Goal: Task Accomplishment & Management: Use online tool/utility

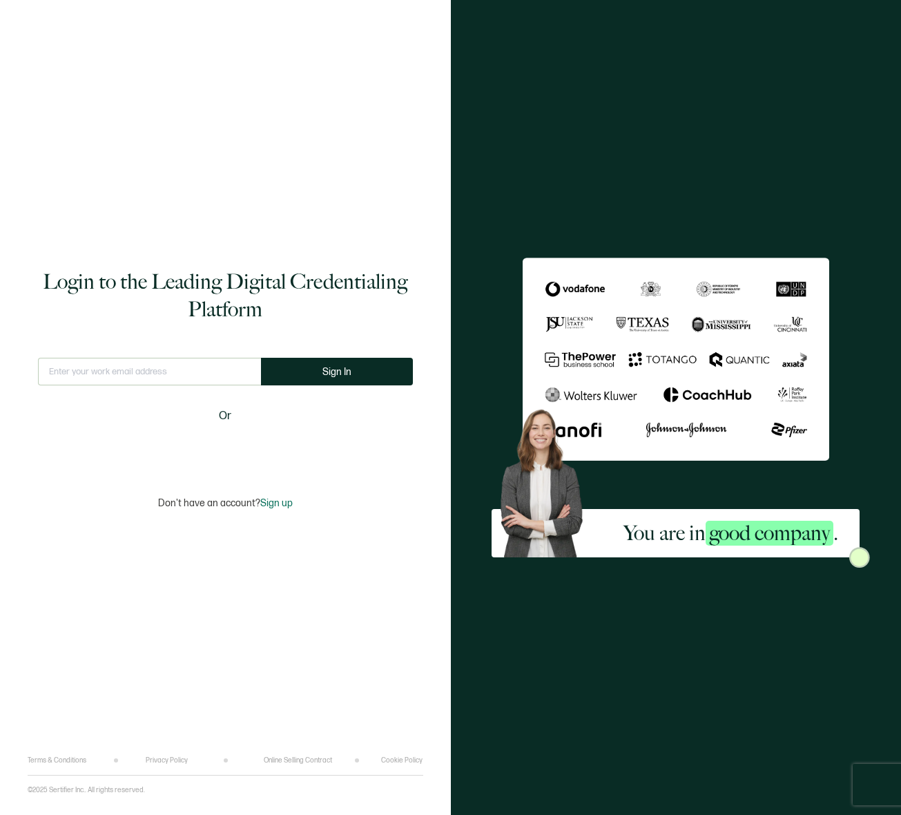
click at [234, 144] on div "Login to the Leading Digital Credentialing Platform This doesn't look like a va…" at bounding box center [226, 389] width 396 height 736
drag, startPoint x: 204, startPoint y: 347, endPoint x: 207, endPoint y: 363, distance: 15.3
click at [204, 347] on div "Login to the Leading Digital Credentialing Platform This doesn't look like a va…" at bounding box center [226, 389] width 396 height 736
click at [205, 370] on input "text" at bounding box center [149, 372] width 223 height 28
click at [246, 378] on input "text" at bounding box center [149, 372] width 223 height 28
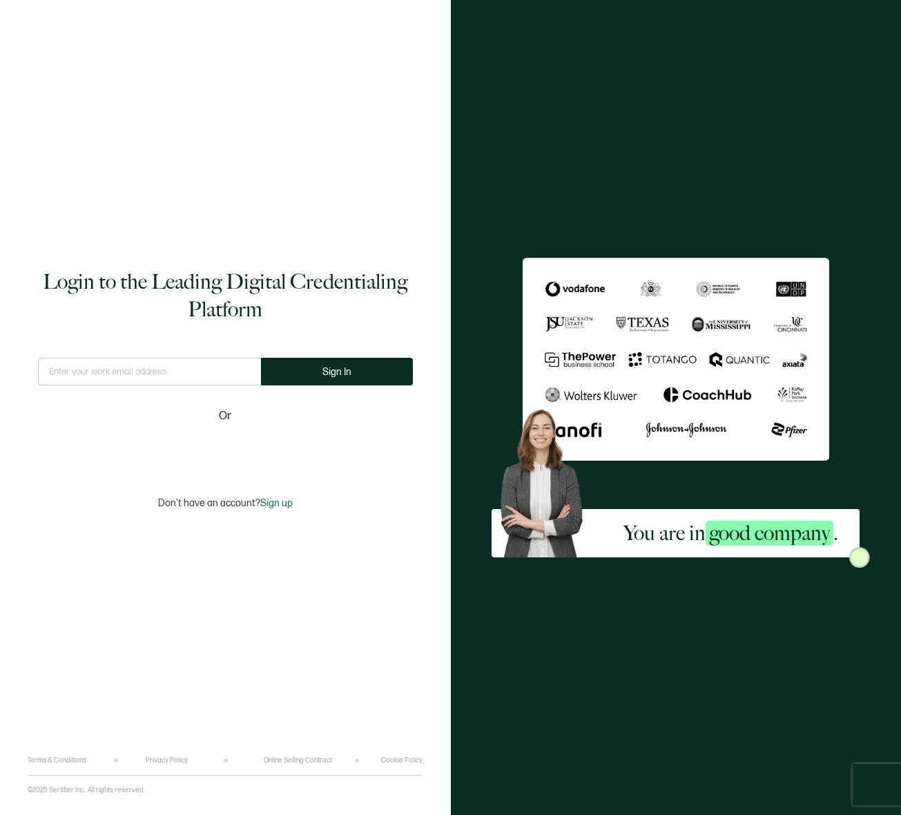
click at [0, 814] on com-1password-button at bounding box center [0, 815] width 0 height 0
click at [152, 210] on div "Login to the Leading Digital Credentialing Platform This doesn't look like a va…" at bounding box center [226, 389] width 396 height 736
click at [113, 377] on input "text" at bounding box center [149, 372] width 223 height 28
type input "[EMAIL_ADDRESS][DOMAIN_NAME]"
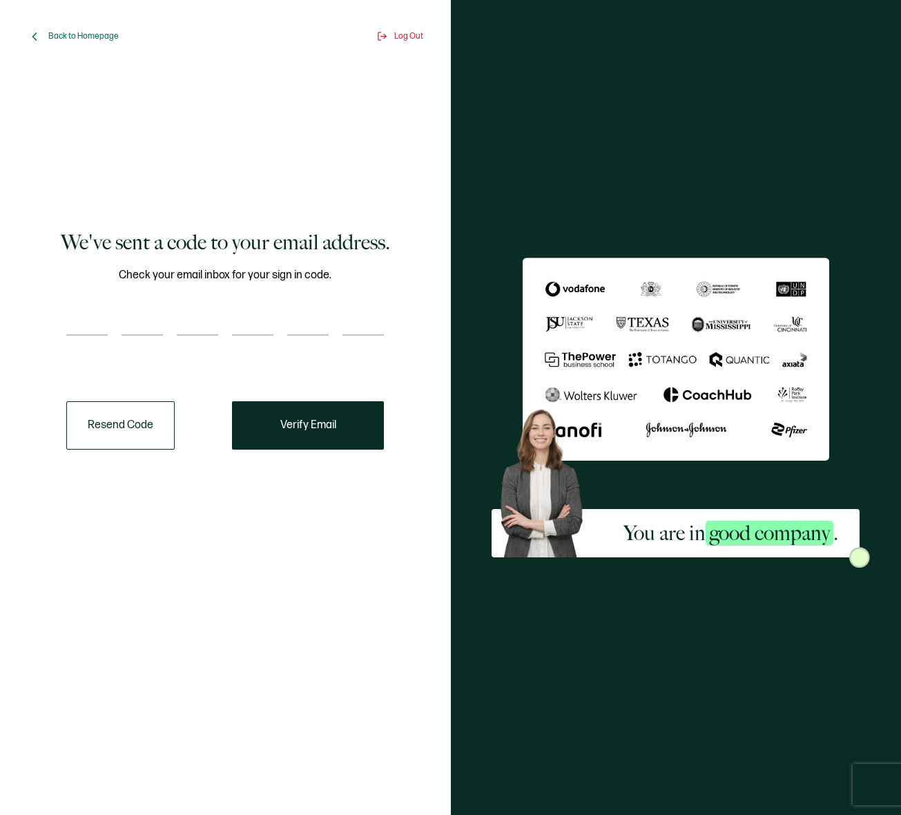
click at [71, 322] on input "number" at bounding box center [86, 322] width 41 height 28
click at [95, 313] on input "number" at bounding box center [86, 322] width 41 height 28
click at [55, 310] on div "We've sent a code to your email address. Check your email inbox for your sign i…" at bounding box center [225, 339] width 375 height 520
click at [74, 312] on input "number" at bounding box center [86, 322] width 41 height 28
paste input "4"
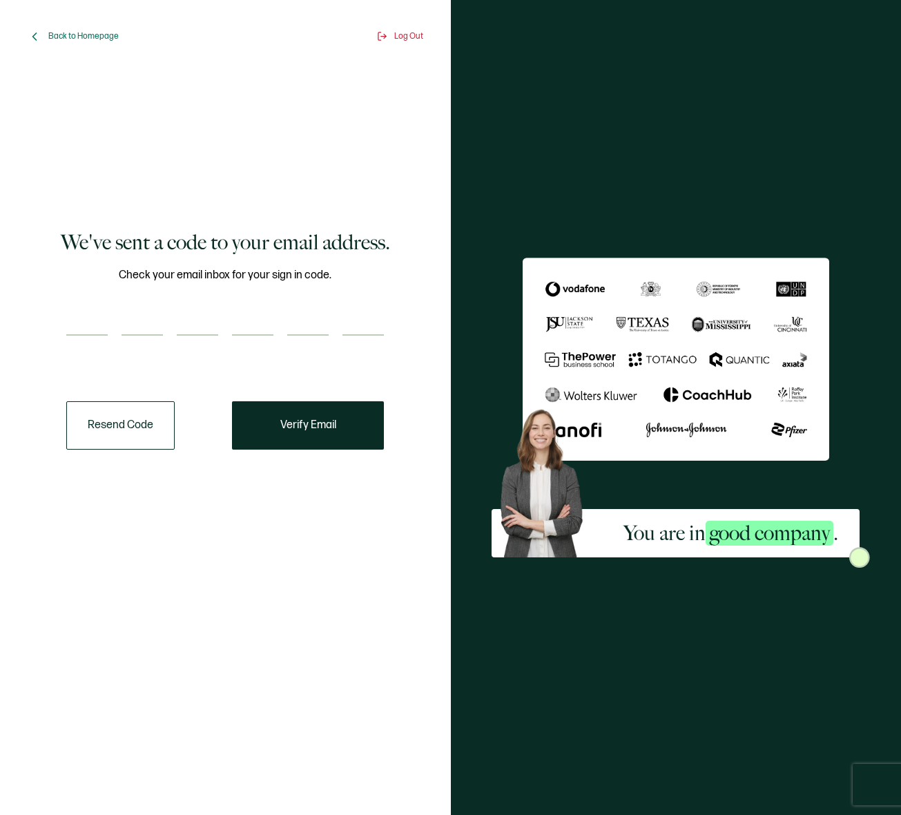
type input "4"
type input "6"
type input "9"
type input "3"
type input "2"
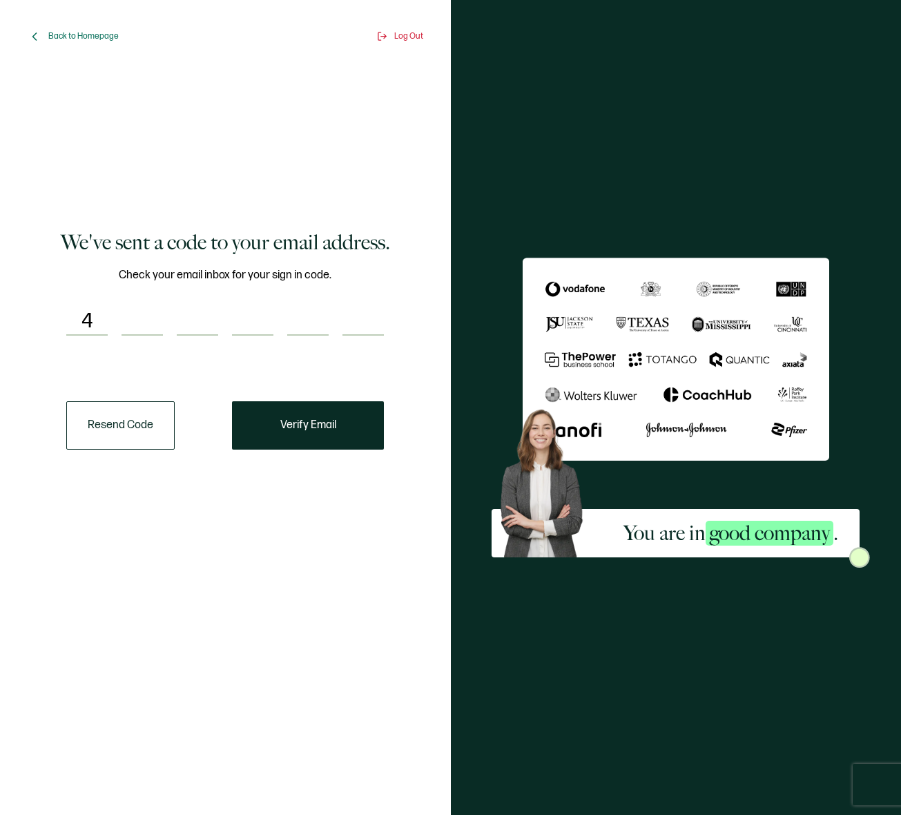
type input "8"
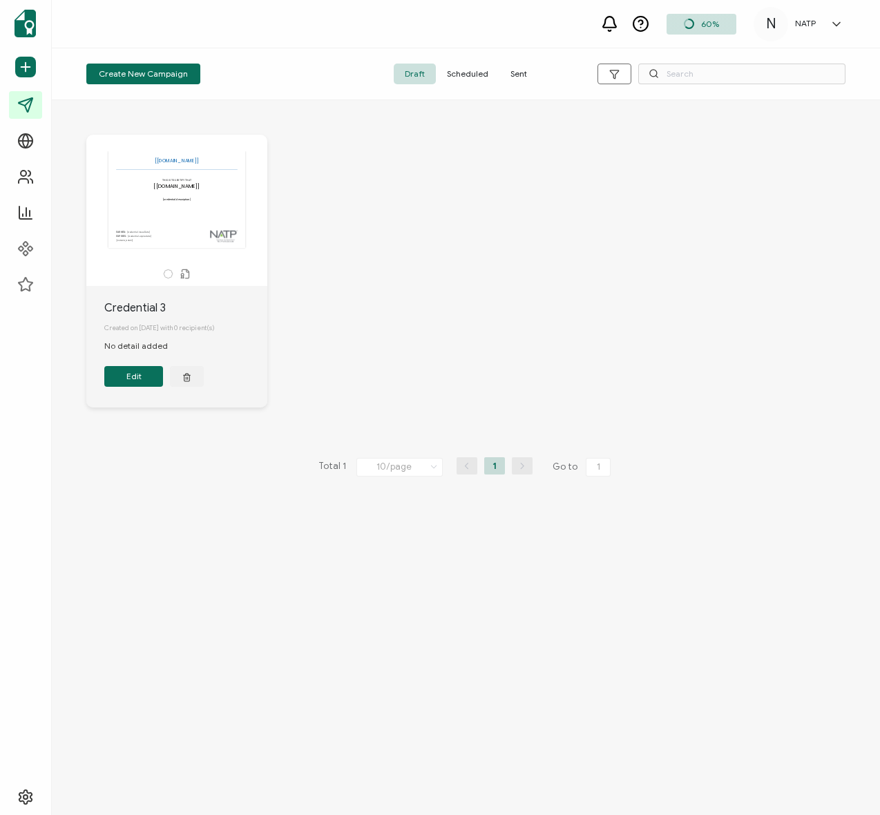
click at [422, 338] on div "The recipient’s full name, which will be automatically filled based on the info…" at bounding box center [466, 281] width 787 height 349
click at [152, 224] on div "The recipient’s full name, which will be automatically filled based on the info…" at bounding box center [176, 199] width 145 height 97
click at [126, 305] on div "Credential 3" at bounding box center [185, 308] width 163 height 17
click at [131, 384] on button "Edit" at bounding box center [133, 376] width 59 height 21
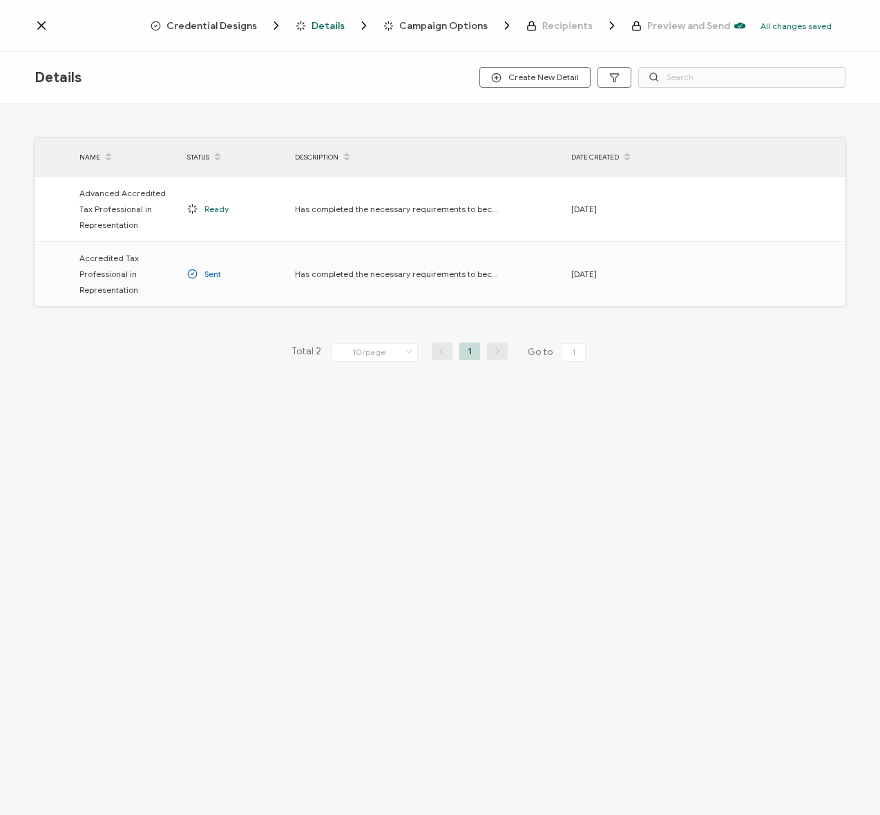
click at [4, 53] on div "Details Create New Detail" at bounding box center [440, 78] width 880 height 52
click at [111, 350] on div "Total 2 10/page 10/page 20/page 50/page 100/page 1 Go to 1" at bounding box center [440, 352] width 811 height 22
click at [117, 370] on div "NAME STATUS DESCRIPTION DATE CREATED Advanced Accredited Tax Professional in Re…" at bounding box center [440, 272] width 880 height 336
click at [183, 391] on div "NAME STATUS DESCRIPTION DATE CREATED Advanced Accredited Tax Professional in Re…" at bounding box center [440, 272] width 880 height 336
click at [362, 483] on div "Details Create New Detail NAME STATUS DESCRIPTION DATE CREATED Advanced Accredi…" at bounding box center [440, 435] width 880 height 767
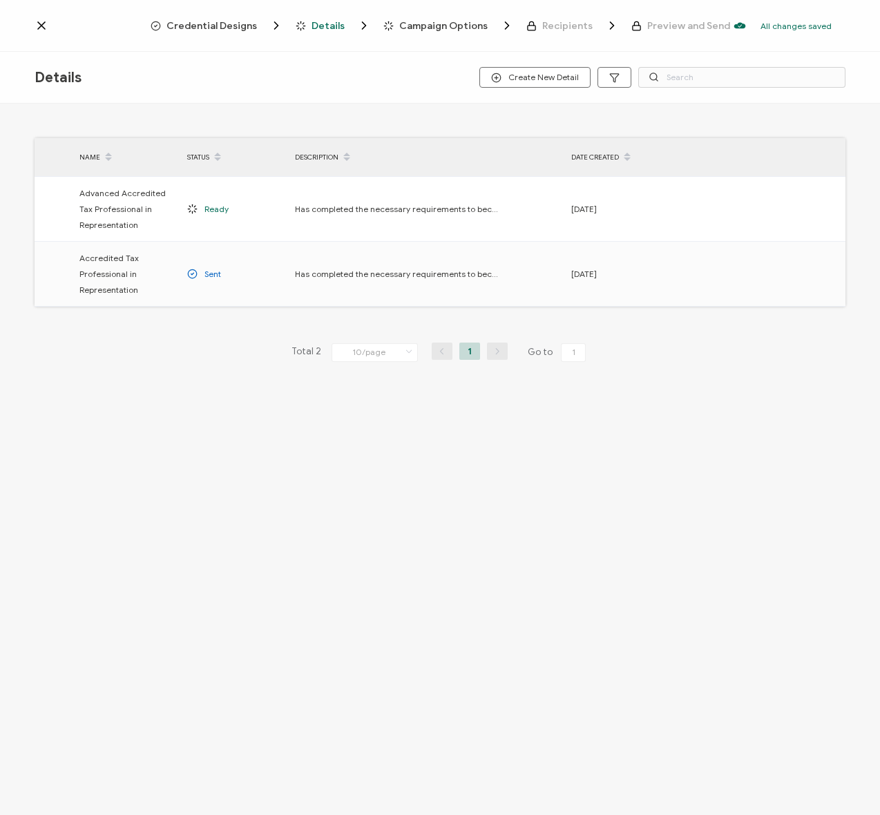
click at [229, 21] on span "Credential Designs" at bounding box center [211, 26] width 90 height 10
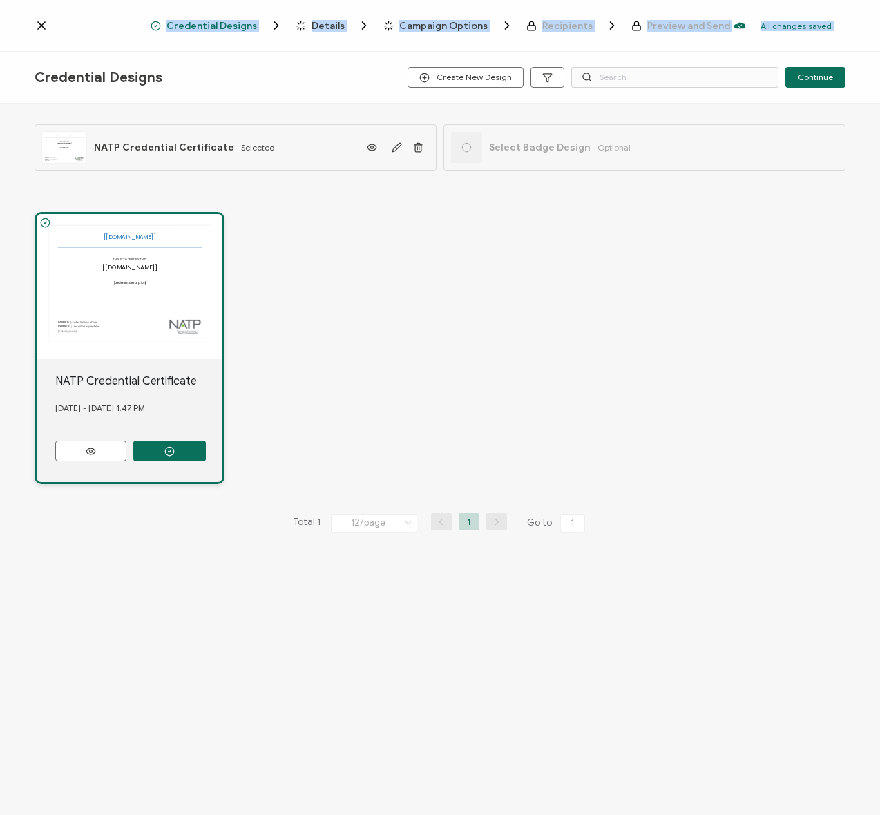
drag, startPoint x: 2, startPoint y: 60, endPoint x: 93, endPoint y: 314, distance: 269.8
click at [0, 85] on html "Credential Designs Details Campaign Options Recipients Preview and Send All cha…" at bounding box center [440, 407] width 880 height 815
click at [446, 349] on div "The recipient’s full name, which will be automatically filled based on the info…" at bounding box center [440, 347] width 811 height 327
click at [172, 265] on div "The recipient’s full name, which will be automatically filled based on the info…" at bounding box center [130, 286] width 186 height 145
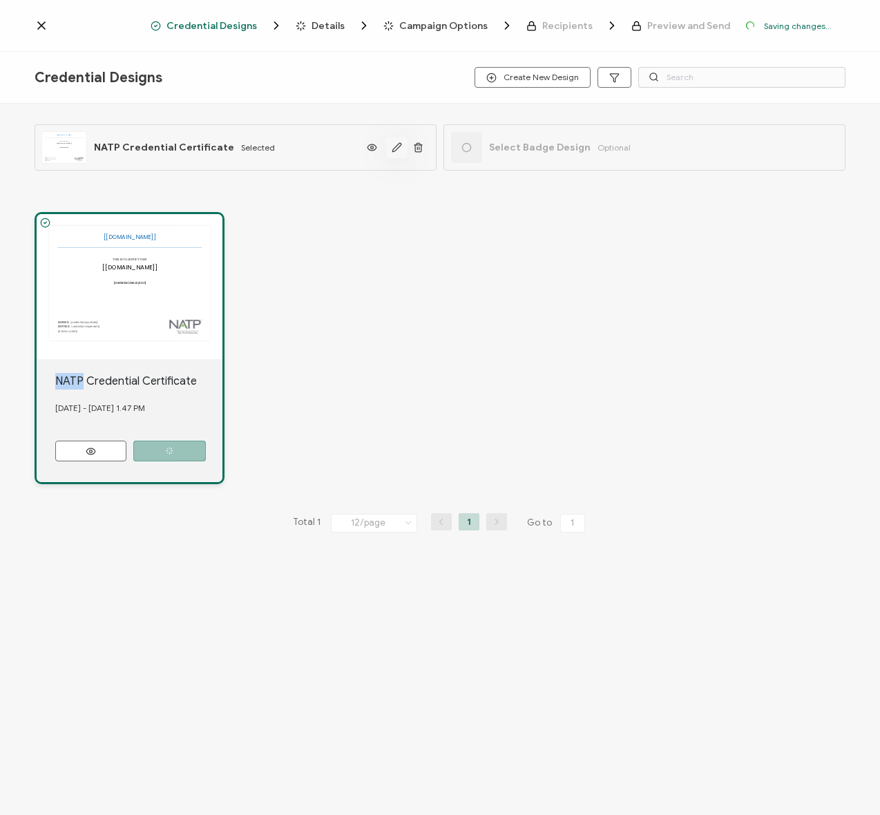
click at [398, 142] on icon "button" at bounding box center [397, 147] width 10 height 10
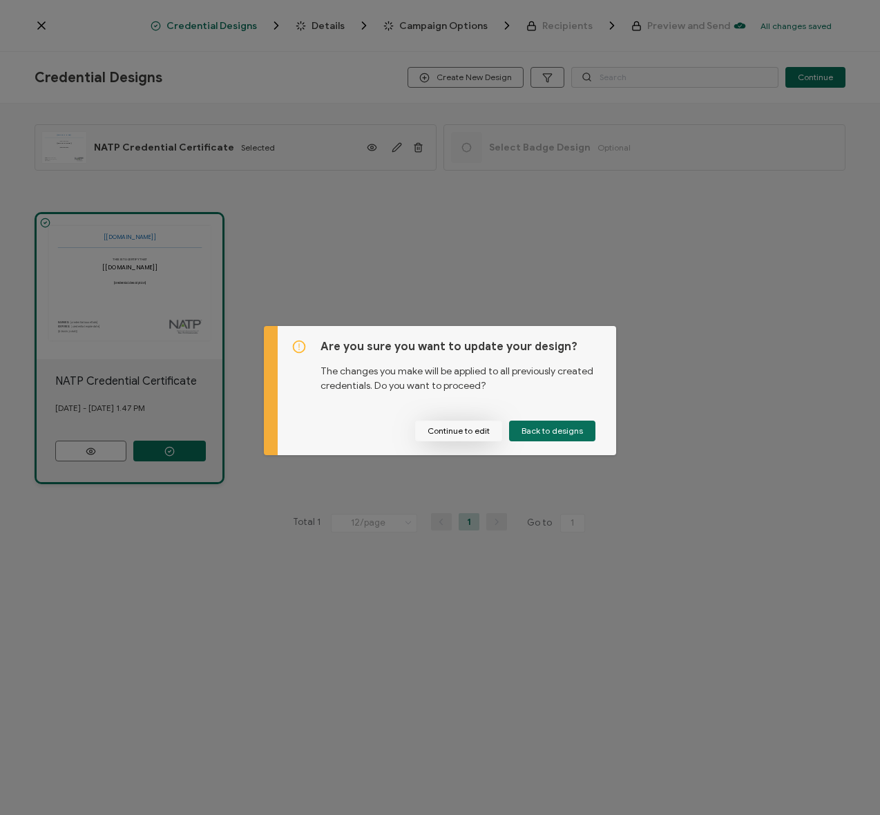
click at [441, 436] on button "Continue to edit" at bounding box center [458, 431] width 87 height 21
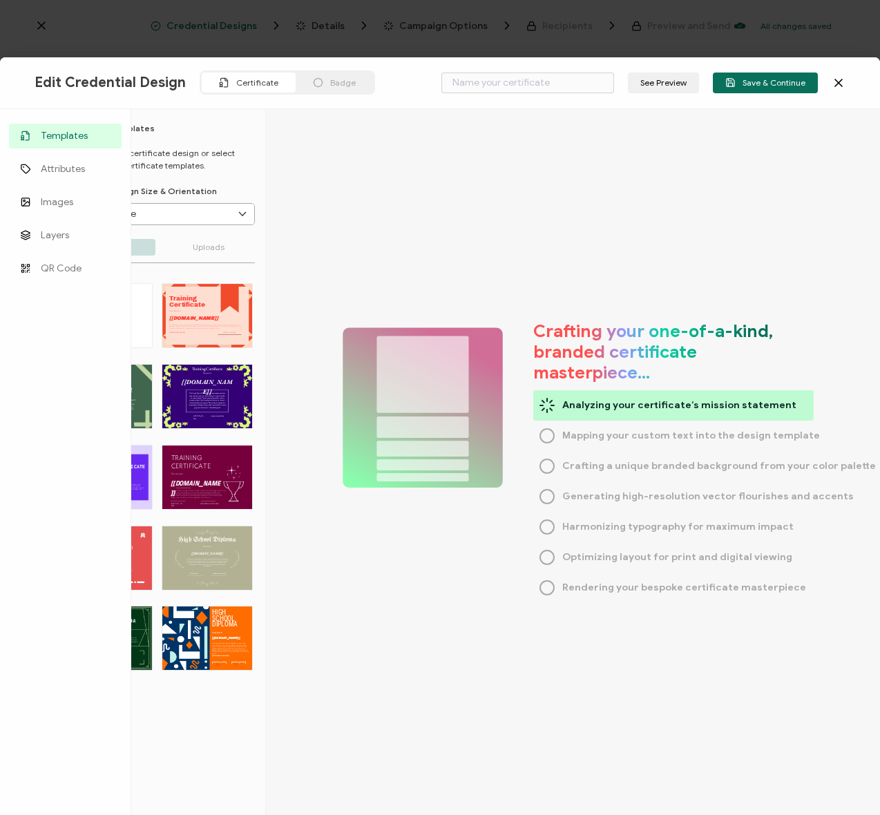
type input "NATP Credential Certificate"
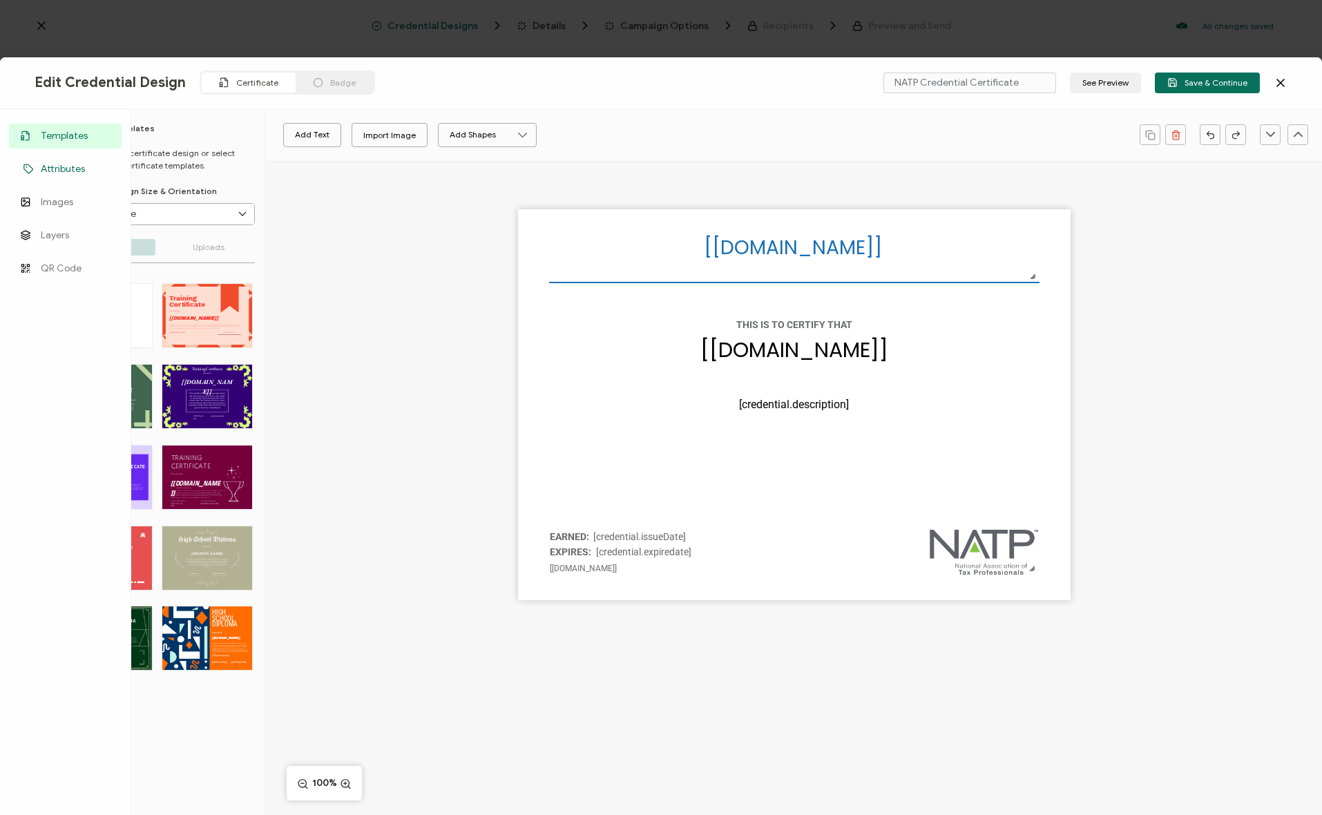
click at [64, 169] on span "Attributes" at bounding box center [63, 169] width 44 height 14
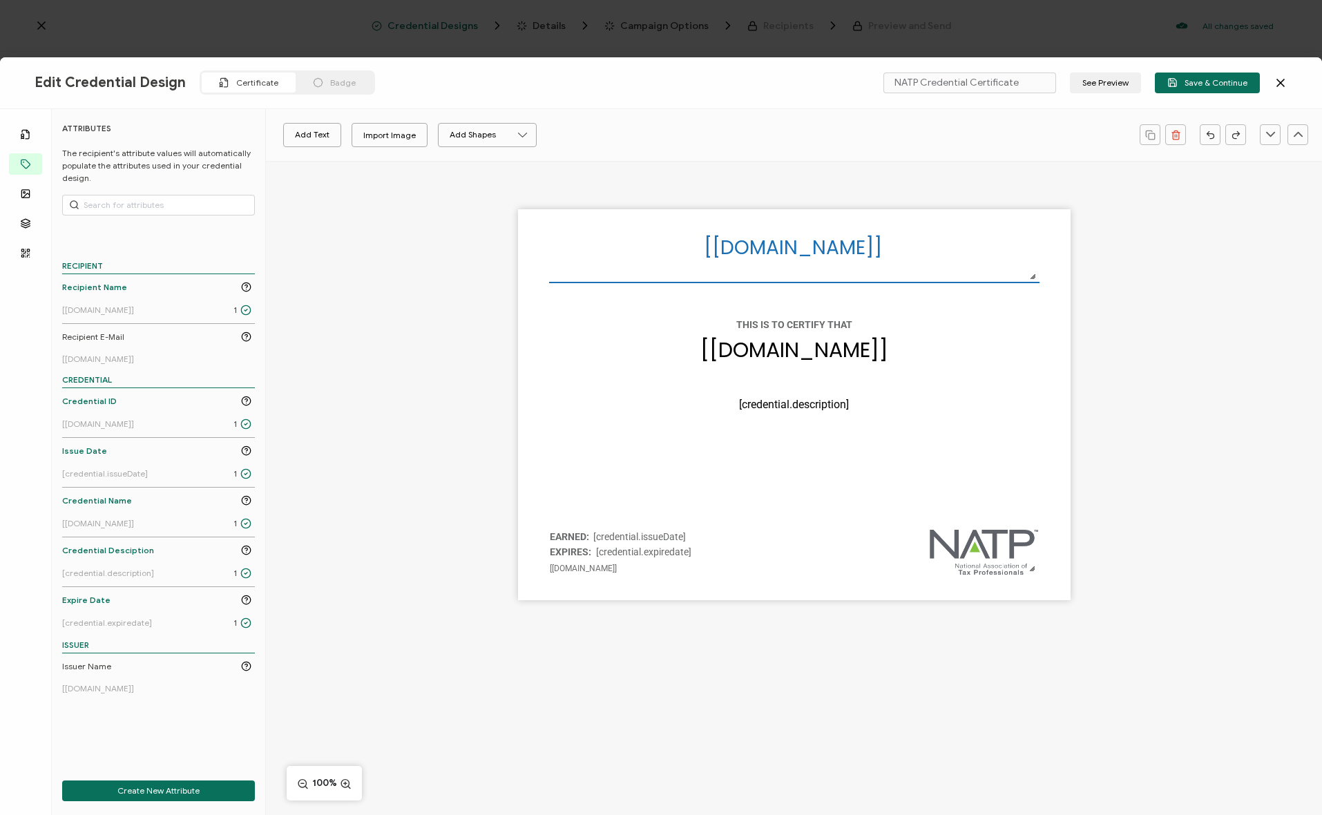
click at [901, 75] on div "NATP Credential Certificate See Preview Save & Continue" at bounding box center [1079, 83] width 418 height 21
click at [901, 84] on icon at bounding box center [1281, 83] width 14 height 14
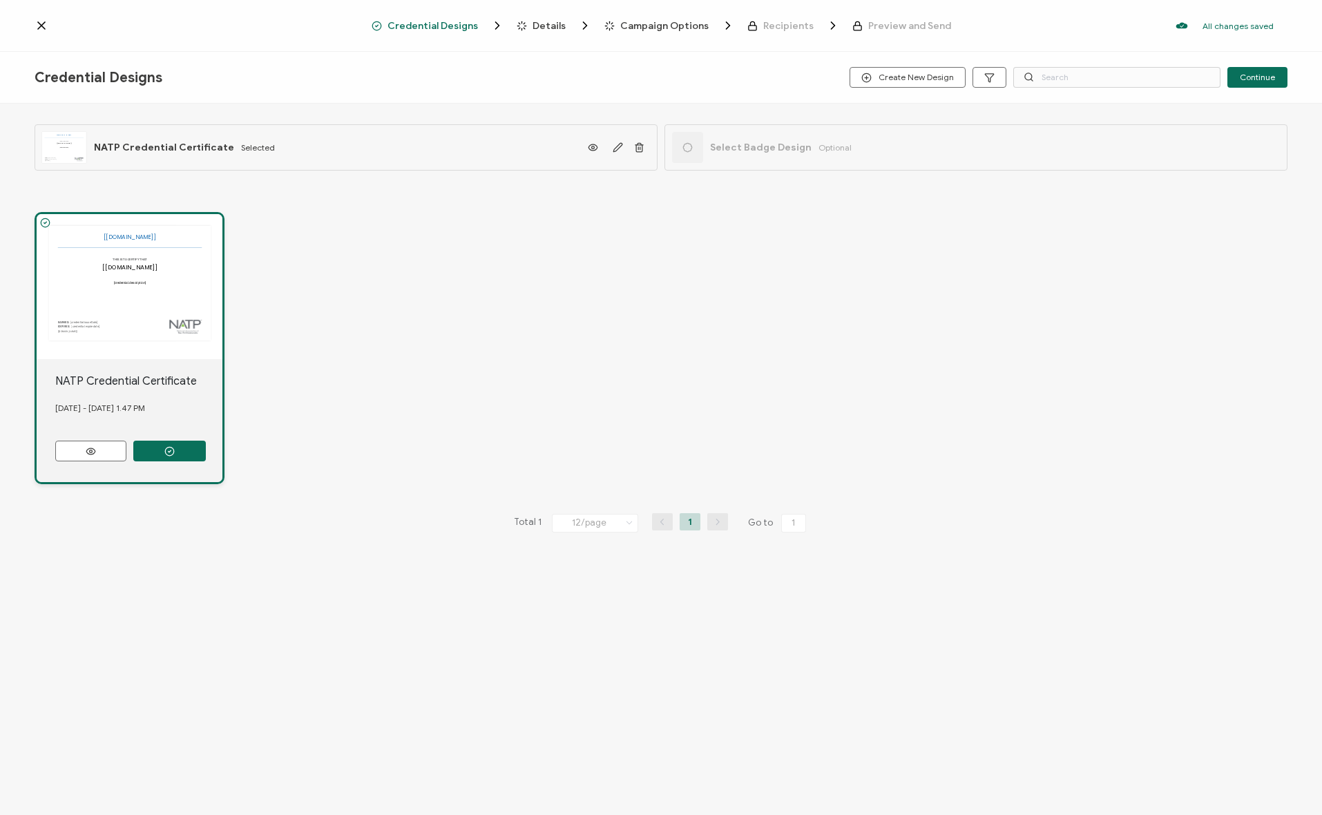
click at [662, 24] on span "Campaign Options" at bounding box center [664, 26] width 88 height 10
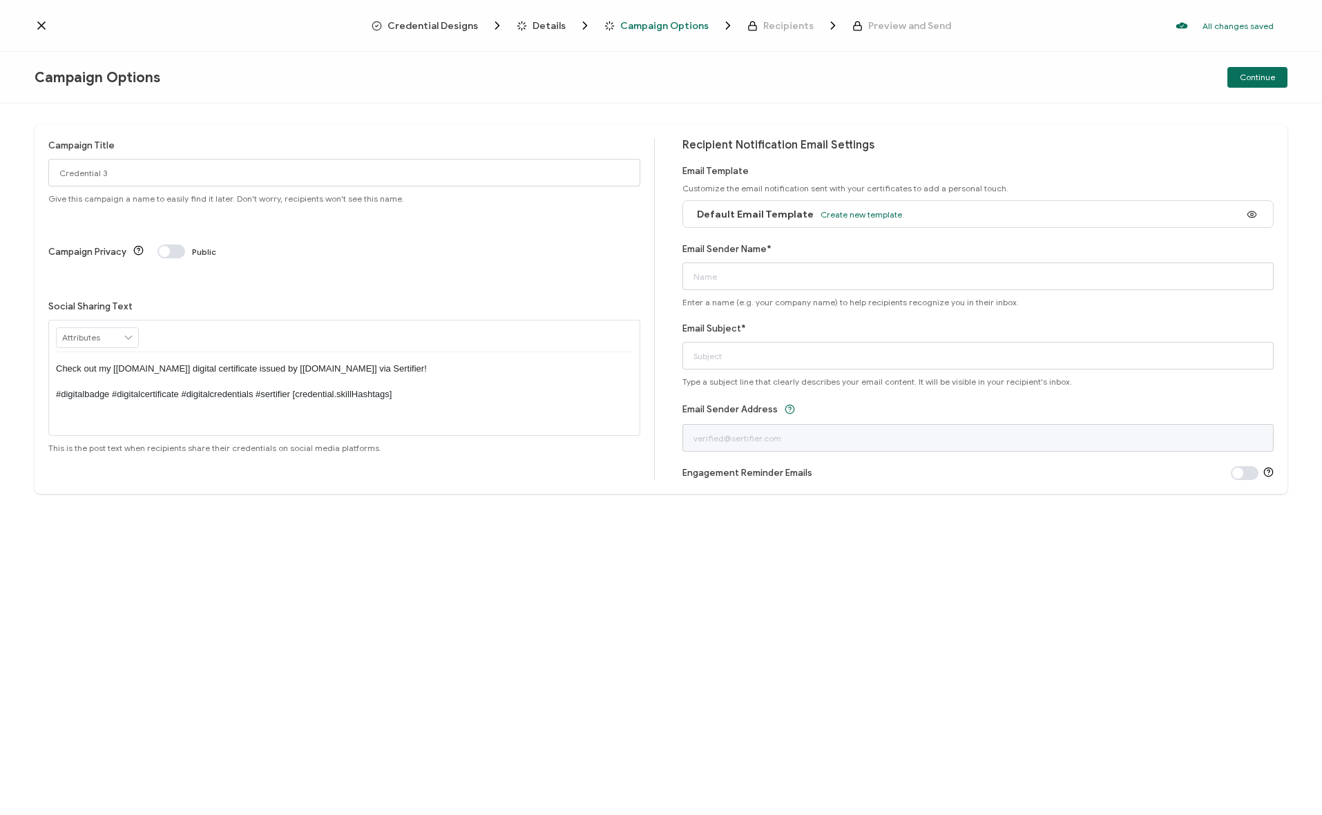
click at [542, 22] on span "Details" at bounding box center [549, 26] width 33 height 10
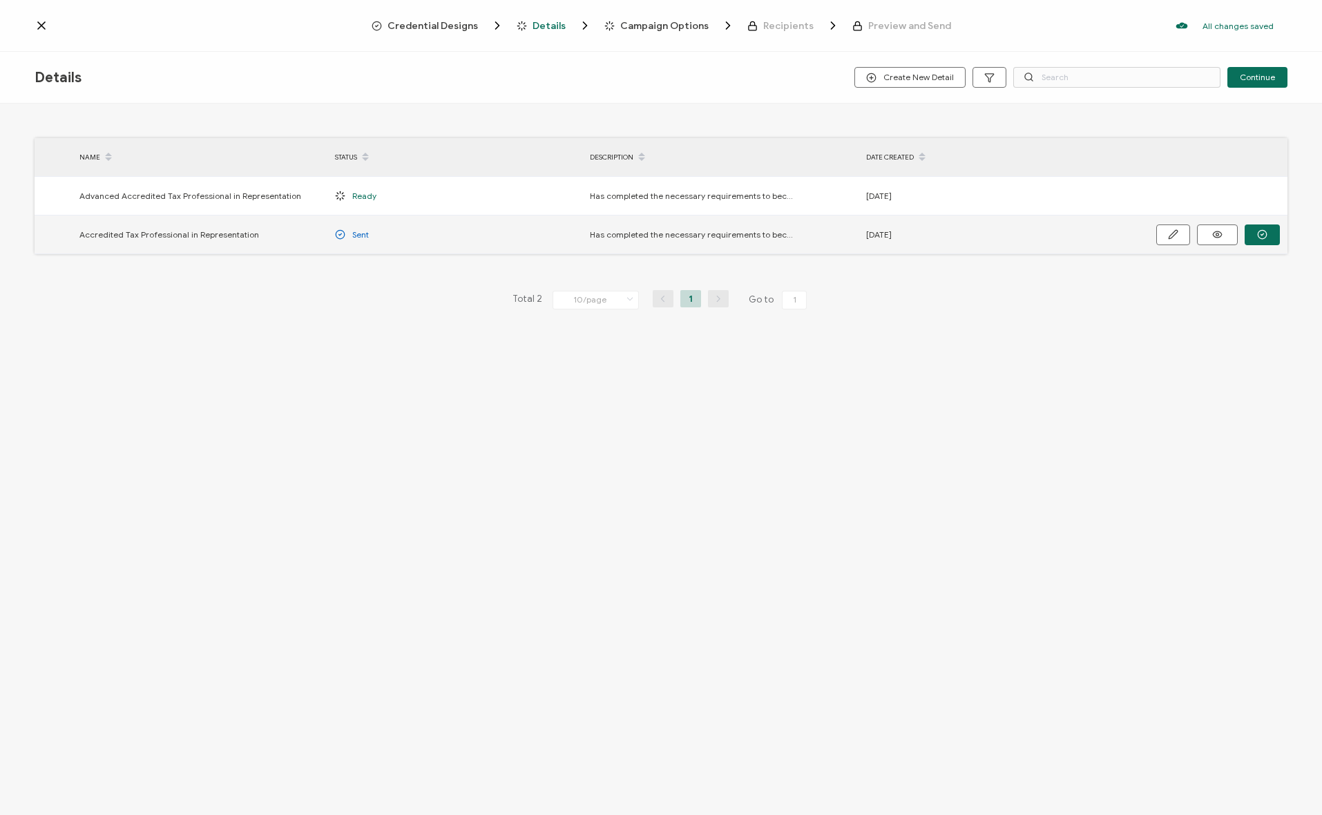
drag, startPoint x: 273, startPoint y: 235, endPoint x: 73, endPoint y: 238, distance: 199.6
click at [68, 236] on tr "Accredited Tax Professional in Representation Sent Has completed the necessary …" at bounding box center [661, 235] width 1253 height 39
click at [70, 236] on td at bounding box center [54, 235] width 38 height 39
drag, startPoint x: 102, startPoint y: 234, endPoint x: 266, endPoint y: 231, distance: 163.7
click at [266, 231] on div "Accredited Tax Professional in Representation" at bounding box center [201, 235] width 256 height 16
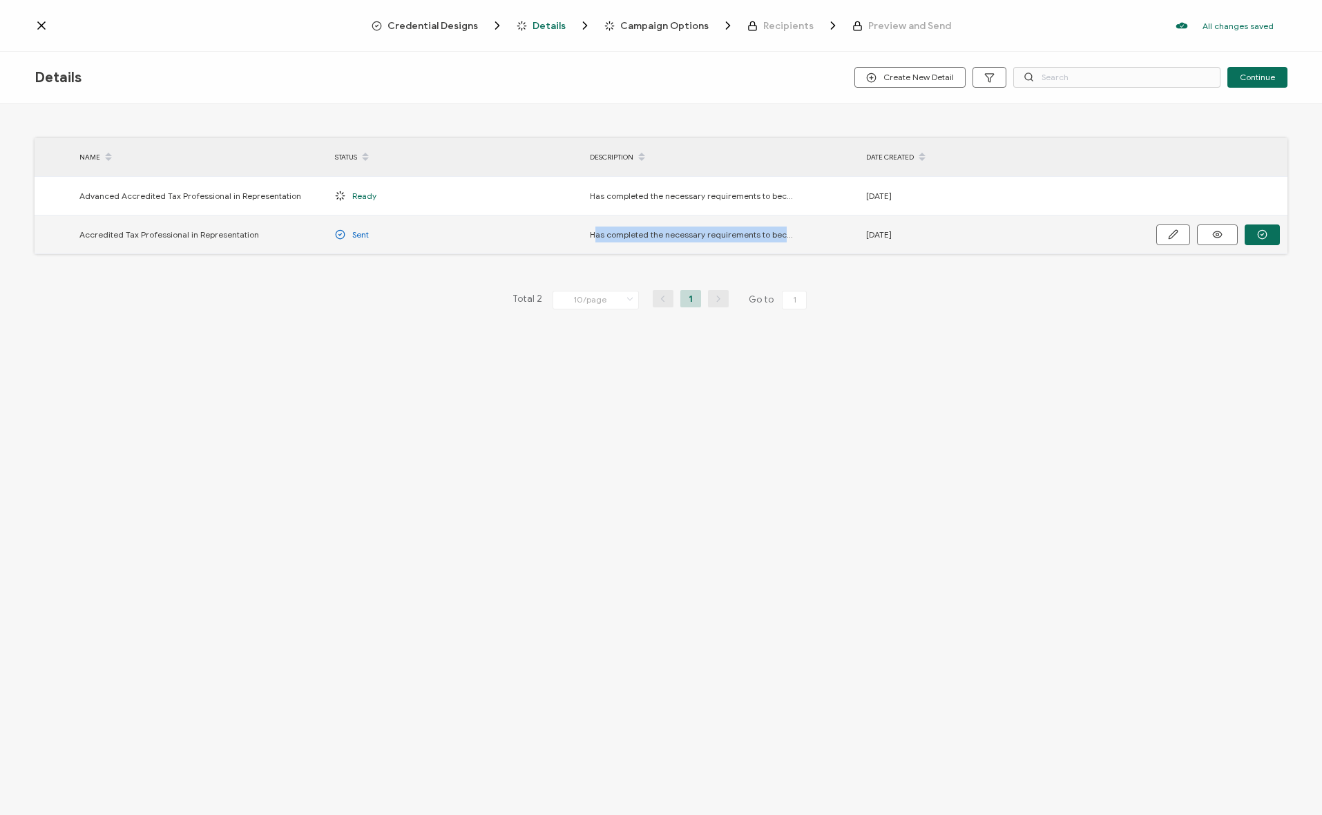
drag, startPoint x: 593, startPoint y: 234, endPoint x: 781, endPoint y: 227, distance: 188.0
click at [781, 227] on span "Has completed the necessary requirements to become an Accredited Tax Profession…" at bounding box center [693, 235] width 207 height 16
click at [785, 229] on span "Has completed the necessary requirements to become an Accredited Tax Profession…" at bounding box center [693, 235] width 207 height 16
click at [86, 231] on span "Accredited Tax Professional in Representation" at bounding box center [169, 235] width 180 height 16
drag, startPoint x: 82, startPoint y: 234, endPoint x: 257, endPoint y: 232, distance: 175.5
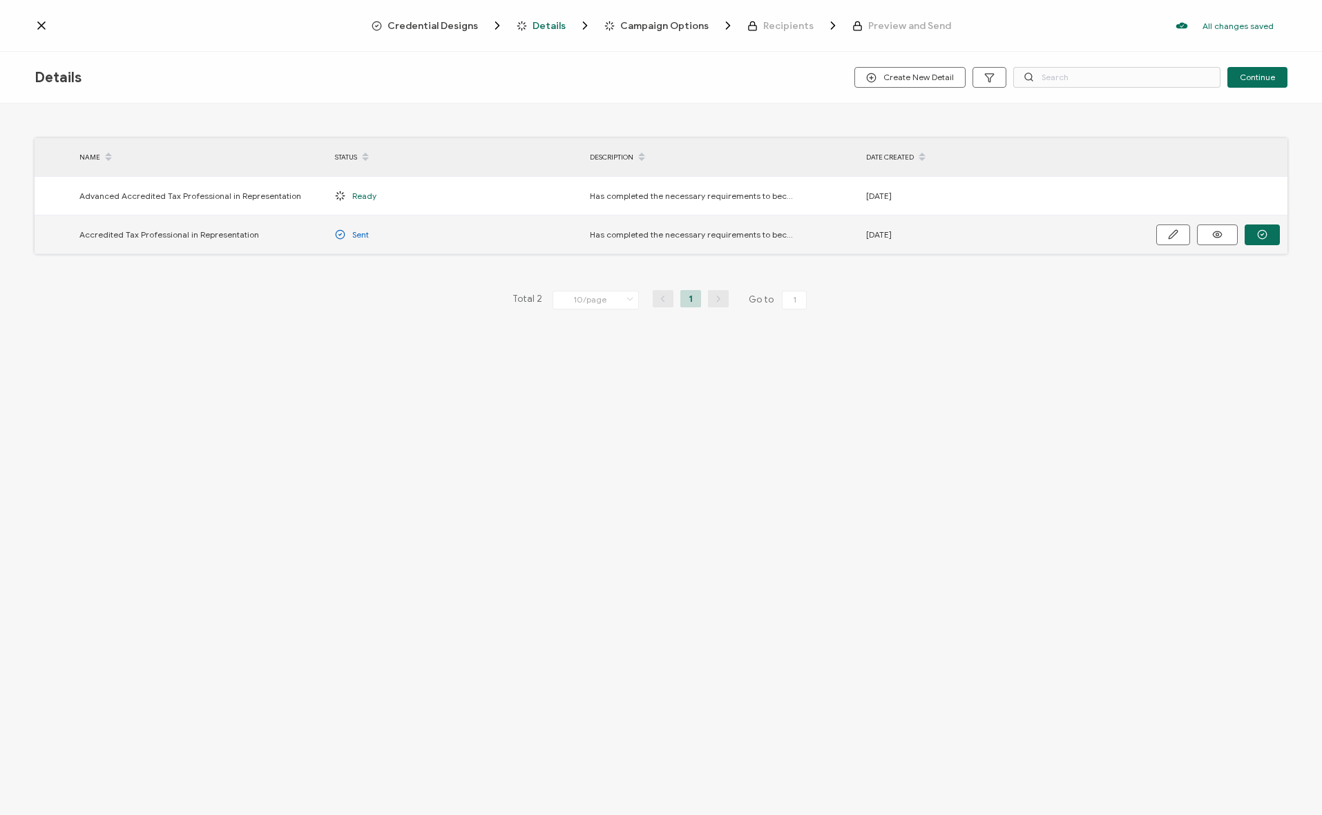
click at [257, 232] on div "Accredited Tax Professional in Representation" at bounding box center [201, 235] width 256 height 16
click at [250, 262] on div "NAME STATUS DESCRIPTION DATE CREATED Advanced Accredited Tax Professional in Re…" at bounding box center [661, 245] width 1322 height 283
click at [263, 510] on div "Details Create New Detail Continue NAME STATUS DESCRIPTION DATE CREATED Advance…" at bounding box center [661, 435] width 1322 height 767
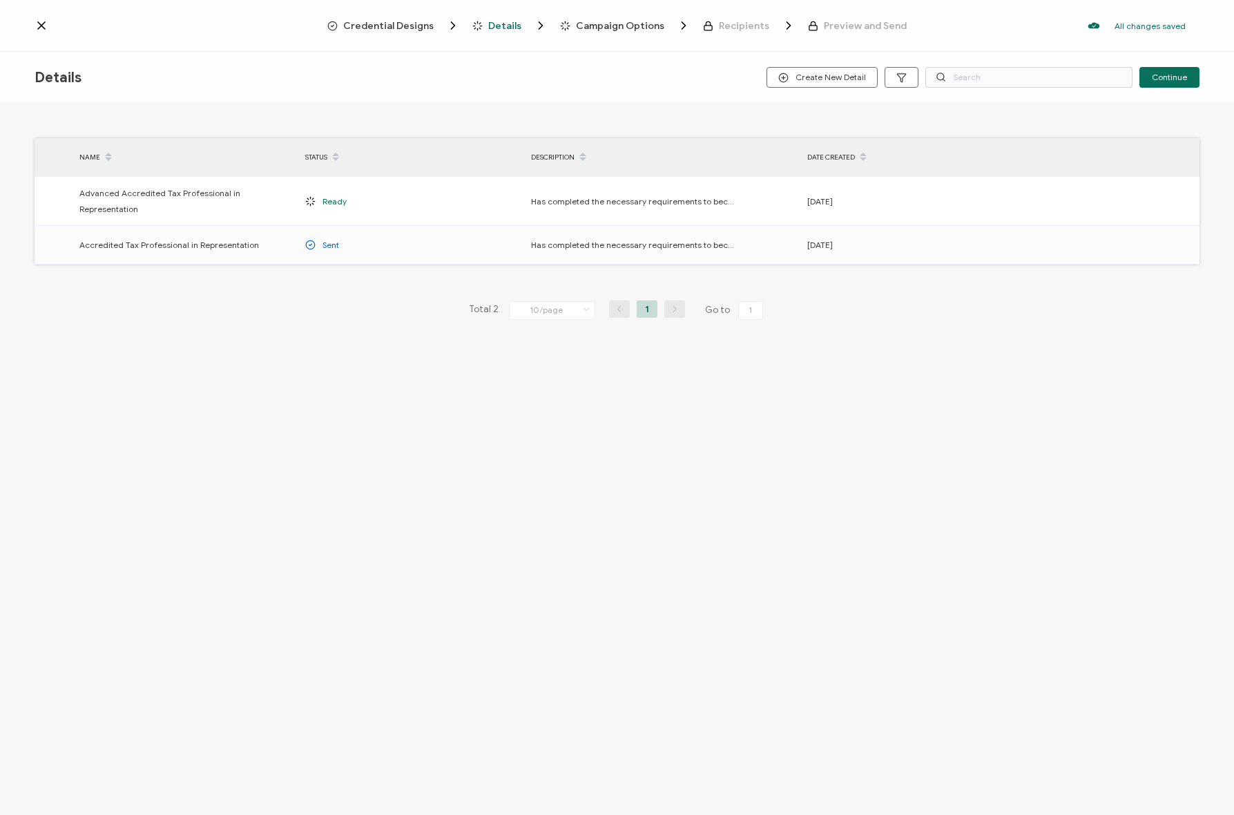
click at [224, 299] on div "Total 2 10/page 10/page 20/page 50/page 100/page 1 Go to 1" at bounding box center [617, 310] width 1165 height 22
click at [901, 235] on button "button" at bounding box center [1086, 245] width 34 height 21
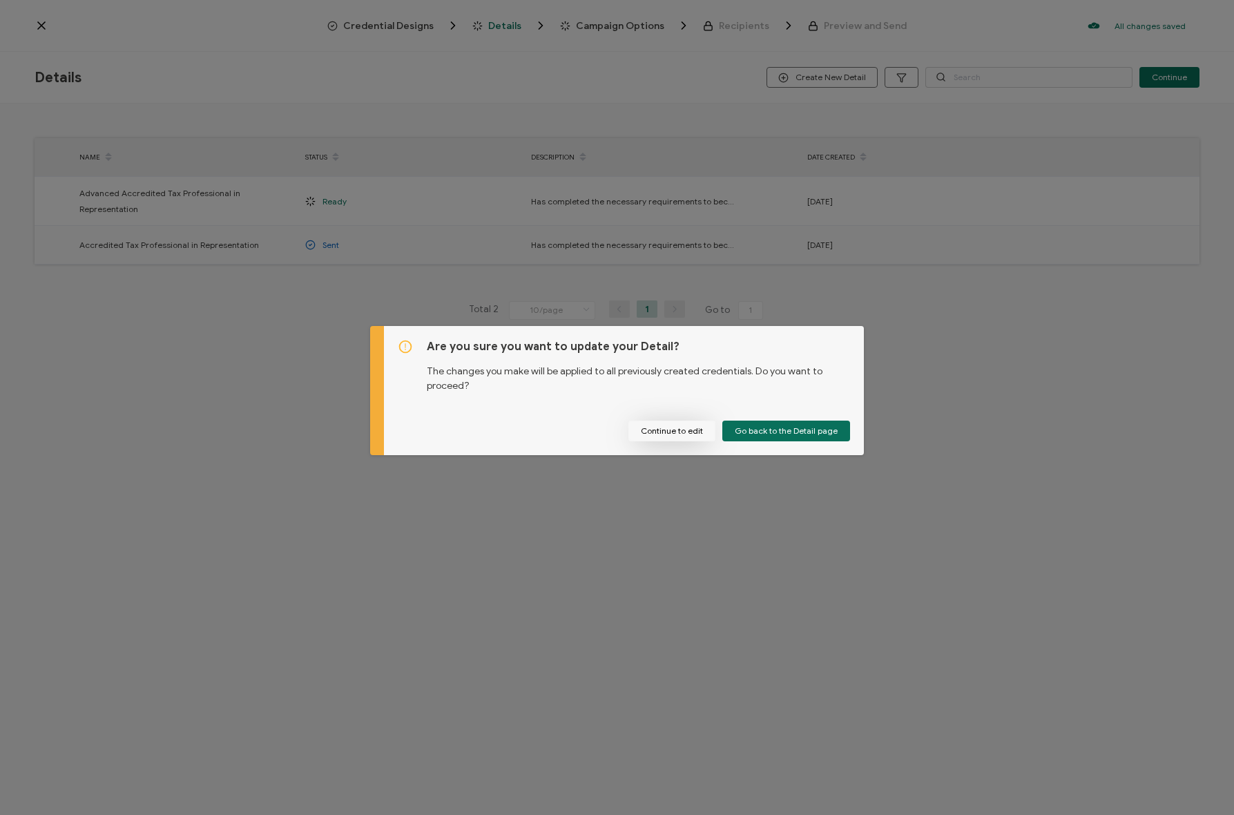
click at [669, 428] on button "Continue to edit" at bounding box center [672, 431] width 87 height 21
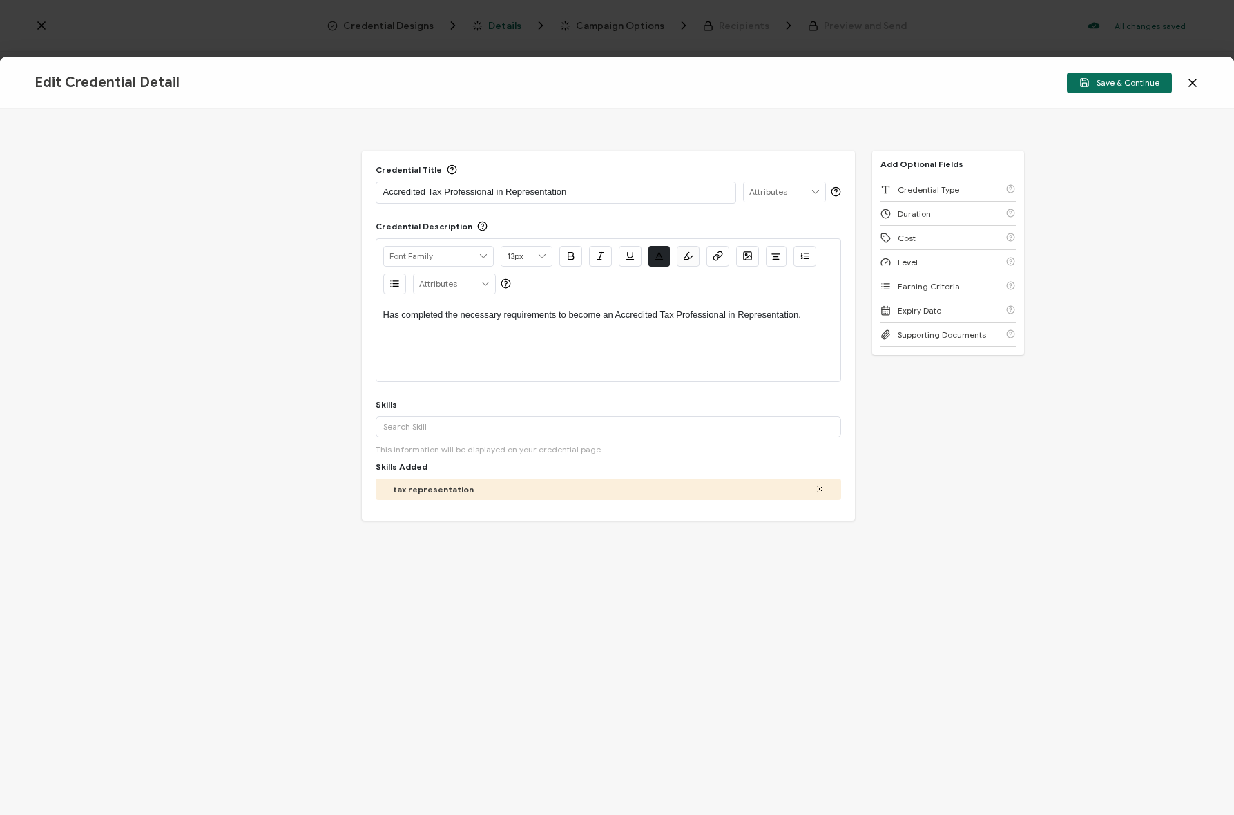
click at [901, 77] on icon at bounding box center [1193, 83] width 14 height 14
